Goal: Check status: Check status

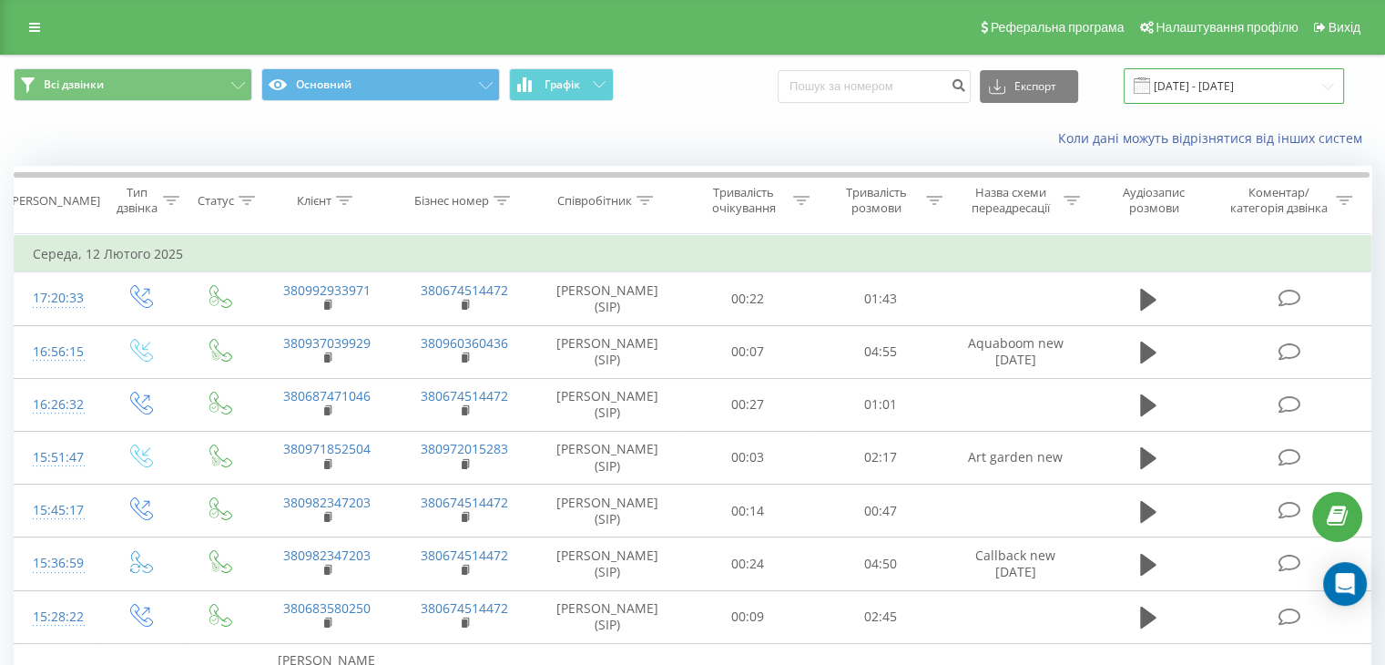
click at [1309, 88] on input "[DATE] - [DATE]" at bounding box center [1234, 86] width 220 height 36
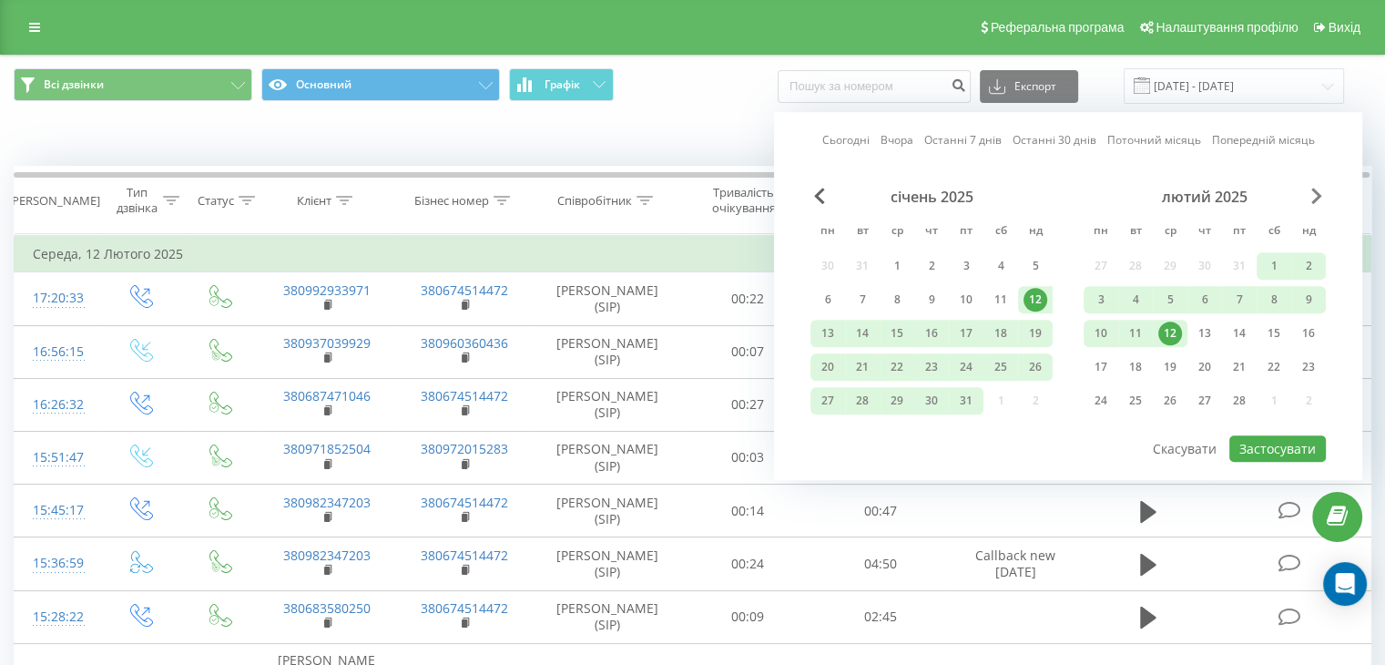
click at [1315, 199] on span "Next Month" at bounding box center [1316, 196] width 11 height 16
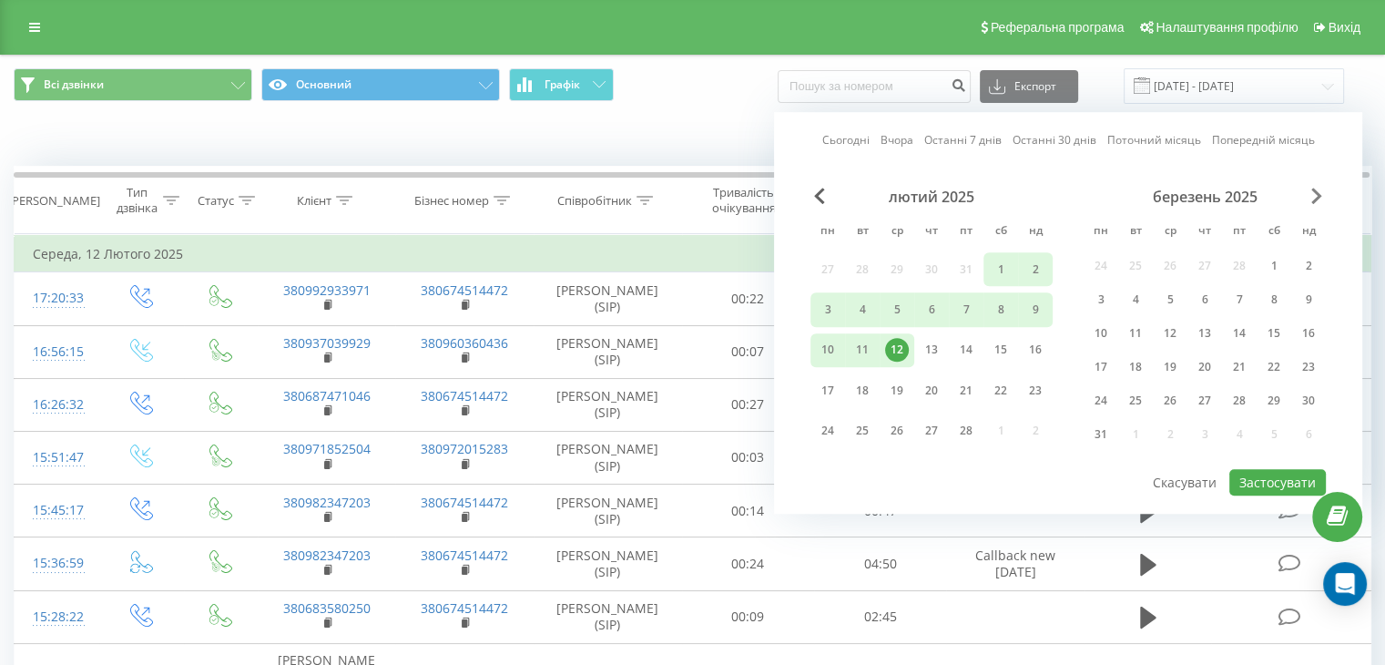
click at [1315, 199] on span "Next Month" at bounding box center [1316, 196] width 11 height 16
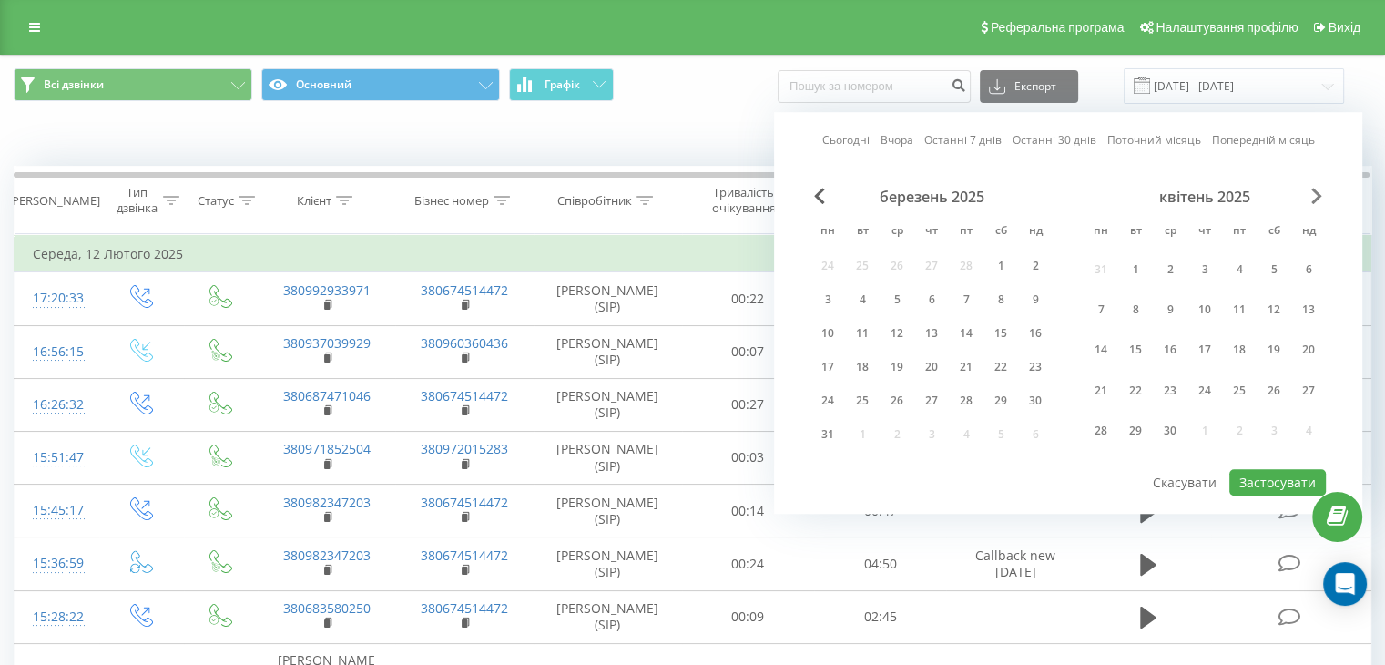
click at [1315, 199] on span "Next Month" at bounding box center [1316, 196] width 11 height 16
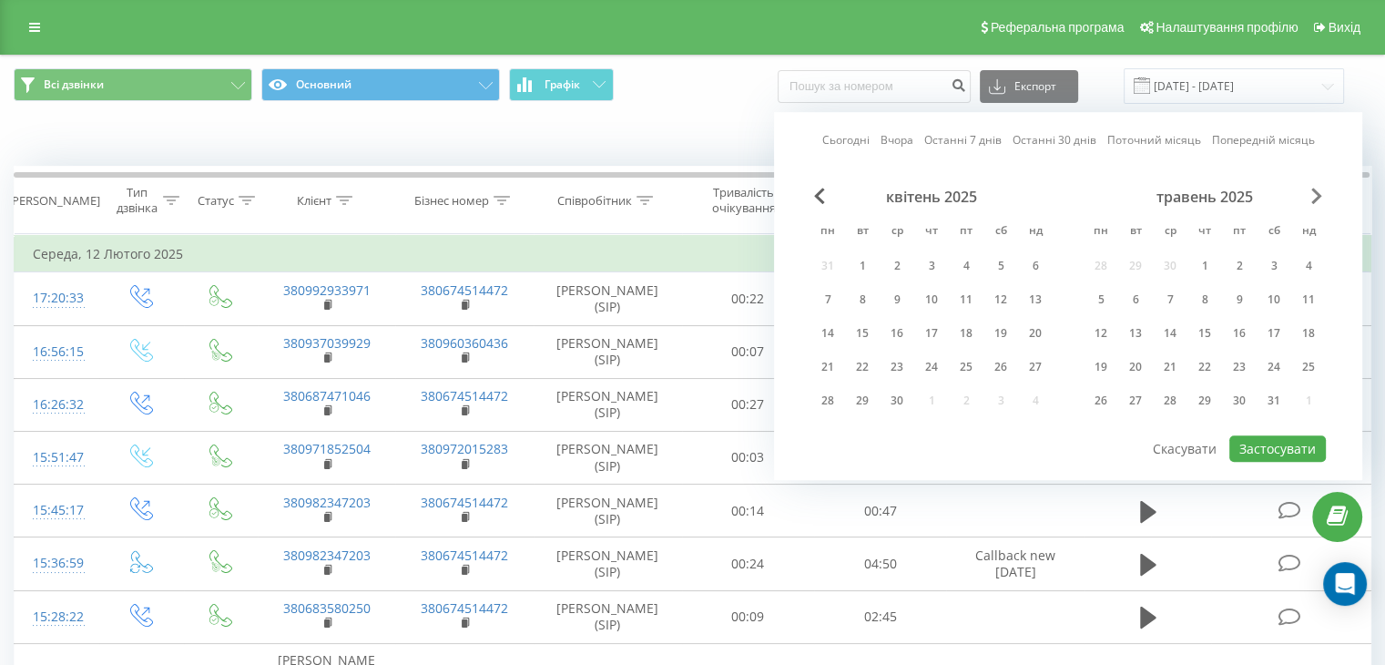
click at [1315, 199] on span "Next Month" at bounding box center [1316, 196] width 11 height 16
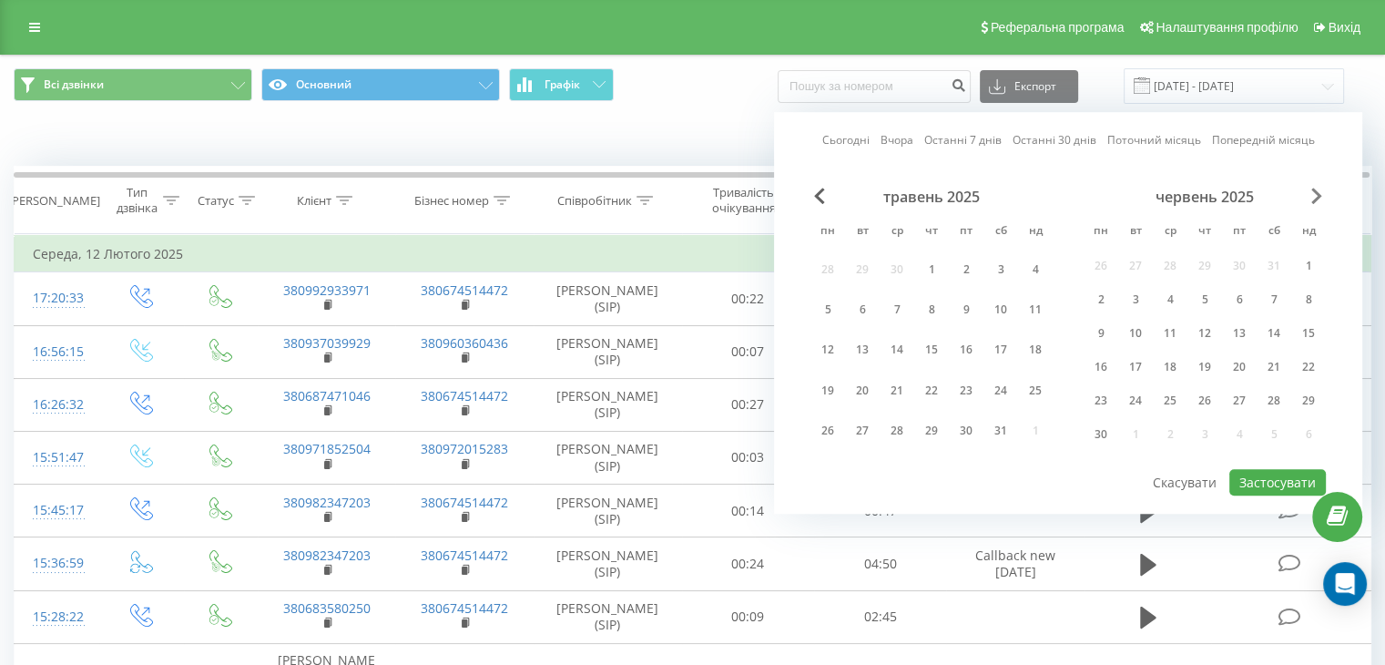
click at [1315, 199] on span "Next Month" at bounding box center [1316, 196] width 11 height 16
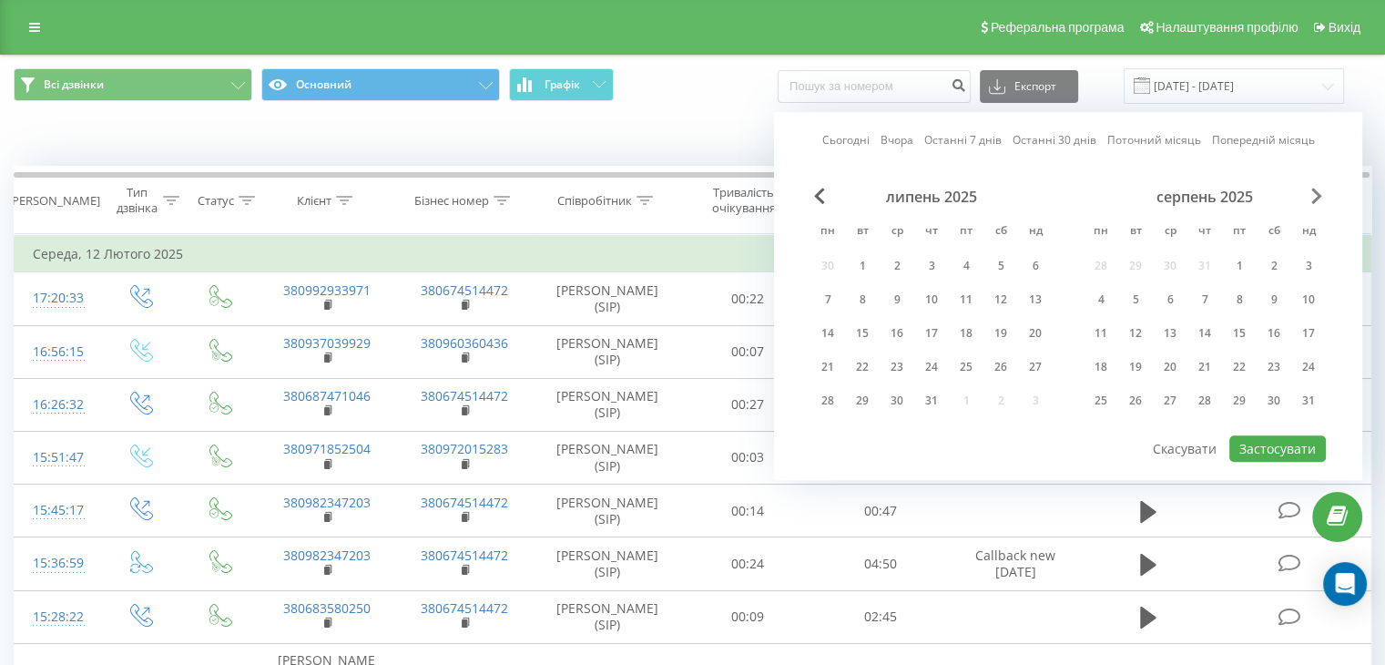
click at [1315, 199] on span "Next Month" at bounding box center [1316, 196] width 11 height 16
click at [1147, 362] on div "23" at bounding box center [1135, 366] width 35 height 27
click at [1271, 439] on button "Застосувати" at bounding box center [1277, 448] width 97 height 26
type input "[DATE] - [DATE]"
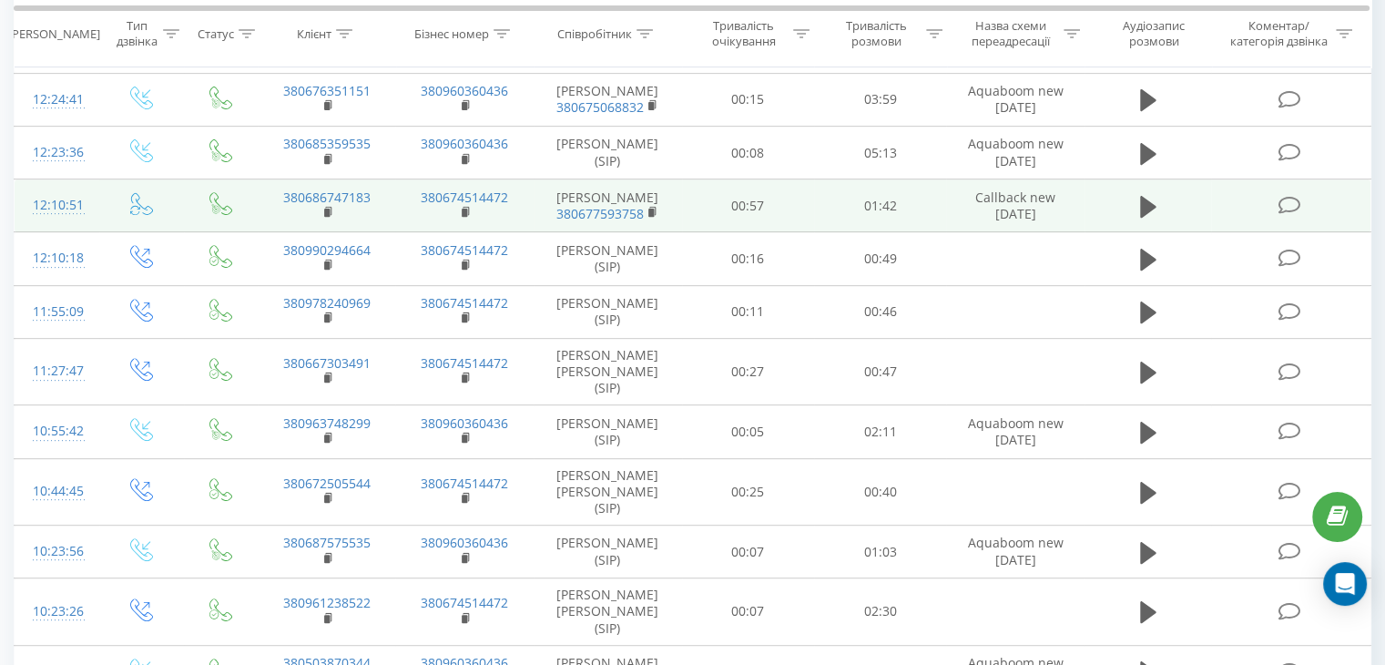
scroll to position [729, 0]
